Goal: Find specific page/section: Find specific page/section

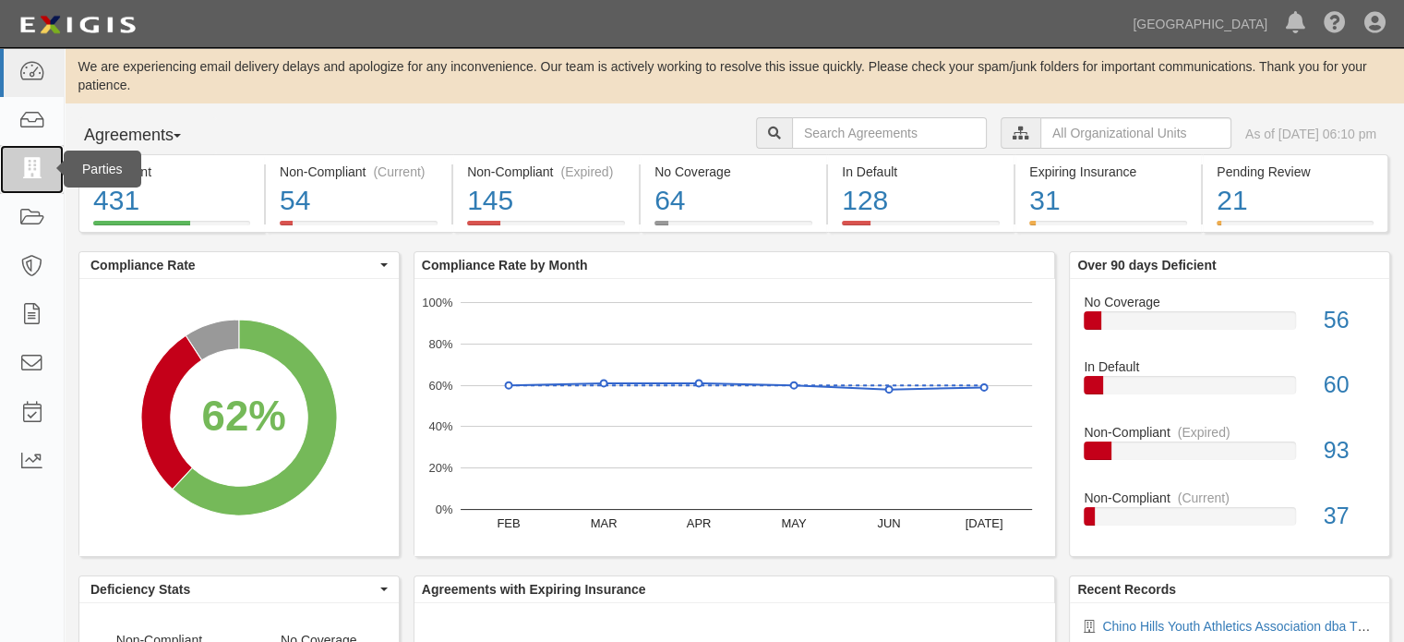
click at [42, 173] on icon at bounding box center [31, 169] width 26 height 21
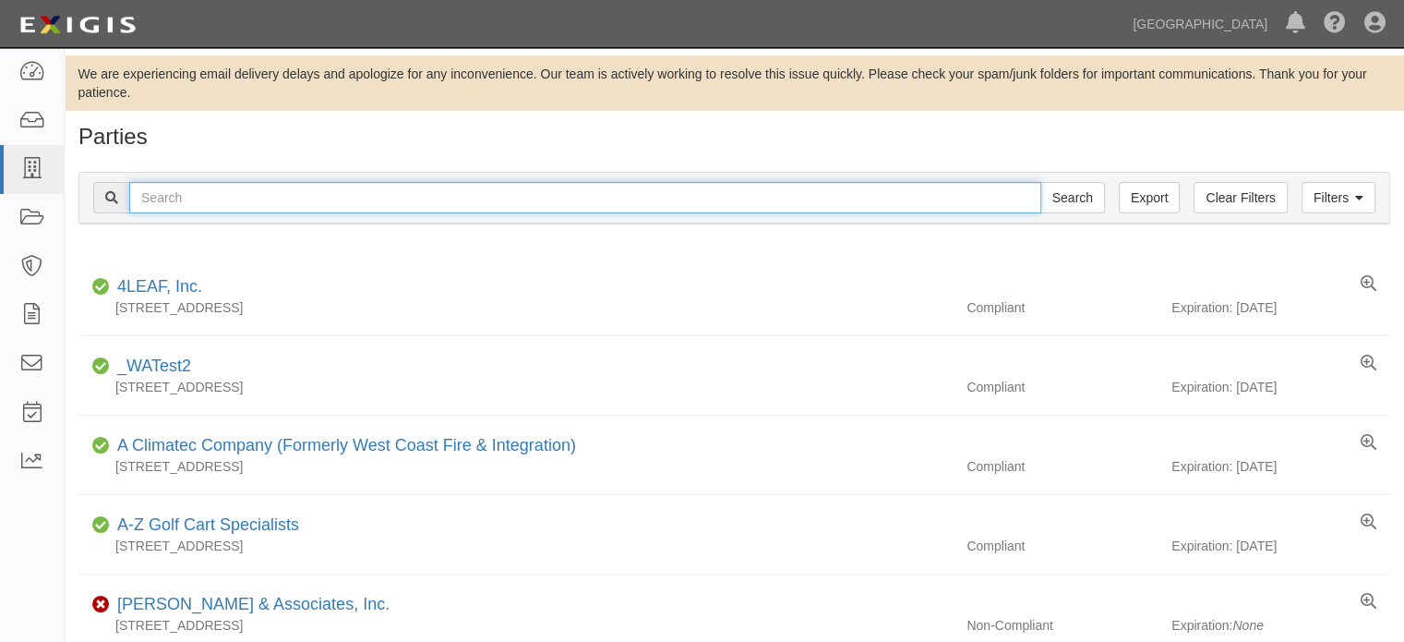
click at [281, 196] on input "text" at bounding box center [585, 197] width 912 height 31
type input "A2024-181"
click at [1041, 182] on input "Search" at bounding box center [1073, 197] width 65 height 31
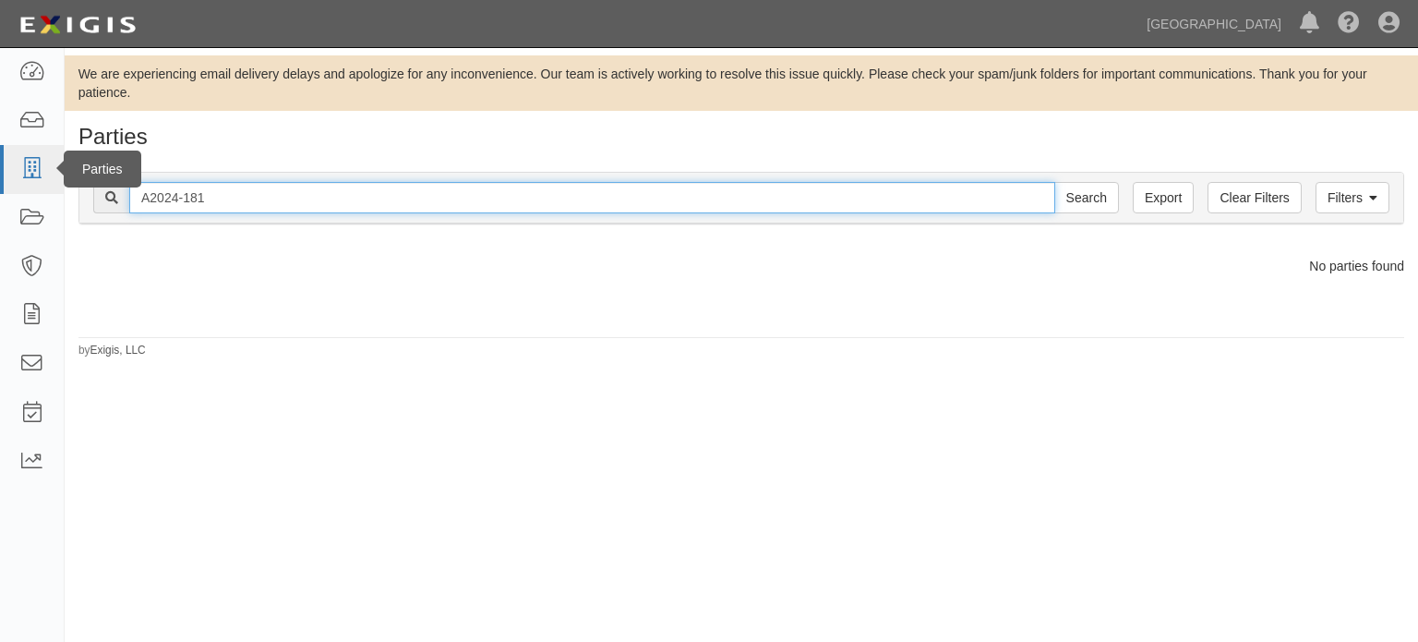
drag, startPoint x: 0, startPoint y: 0, endPoint x: 28, endPoint y: 187, distance: 189.5
click at [28, 187] on body "Toggle navigation Dashboard Inbox Parties Agreements Coverages Documents Messag…" at bounding box center [709, 316] width 1418 height 633
type input "trovao"
click at [1054, 182] on input "Search" at bounding box center [1086, 197] width 65 height 31
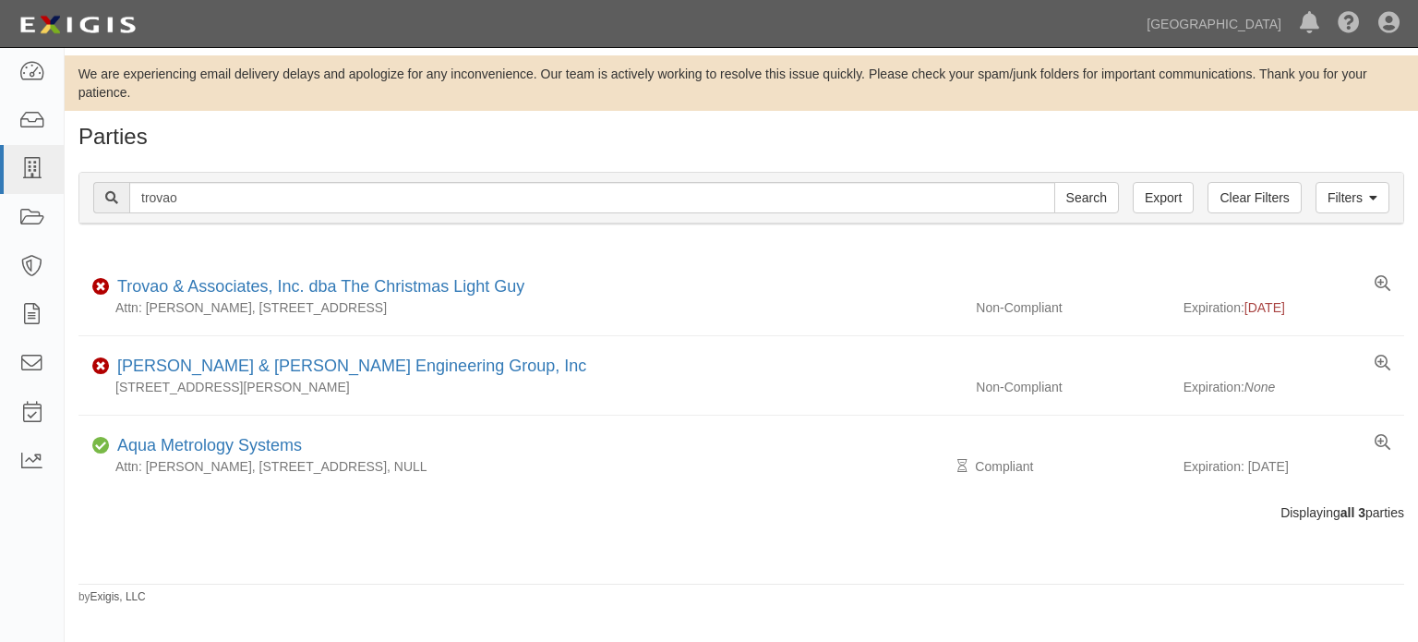
click at [281, 569] on div "Parties Add Party Filters Clear Filters Export trovao Search Filters Compliance…" at bounding box center [742, 365] width 1354 height 480
click at [1389, 27] on icon at bounding box center [1389, 24] width 21 height 22
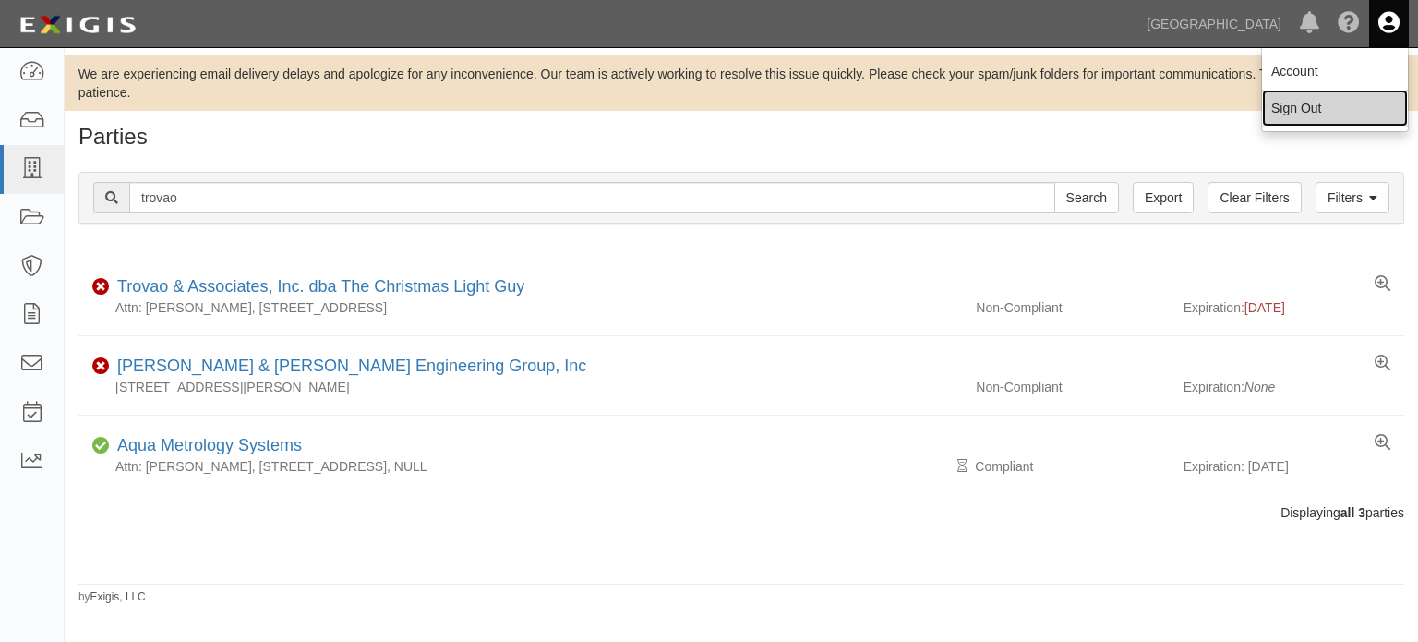
click at [1308, 117] on link "Sign Out" at bounding box center [1335, 108] width 146 height 37
